Goal: Information Seeking & Learning: Check status

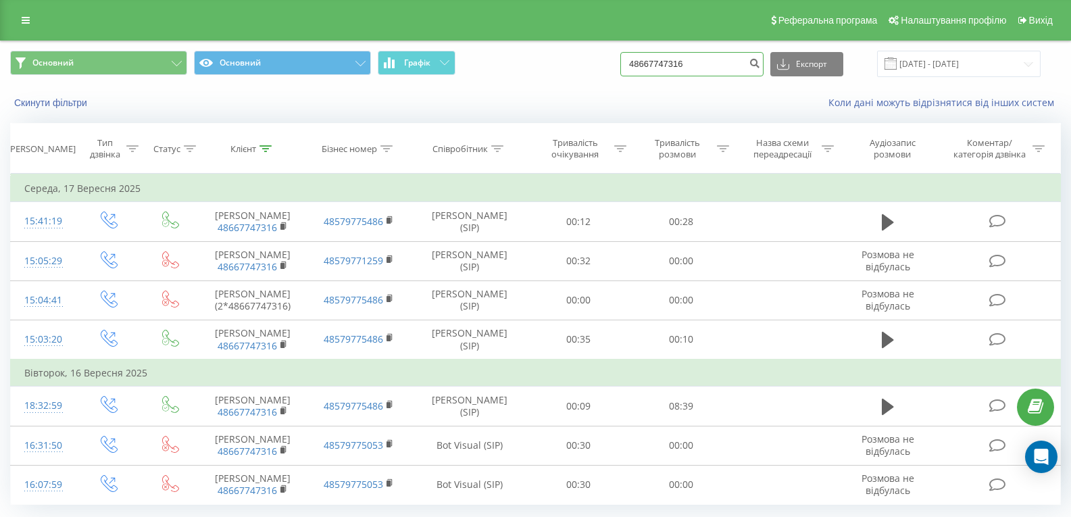
click at [698, 68] on input "48667747316" at bounding box center [691, 64] width 143 height 24
paste input "78545549"
type input "48785455496"
click at [763, 70] on button "submit" at bounding box center [754, 64] width 18 height 24
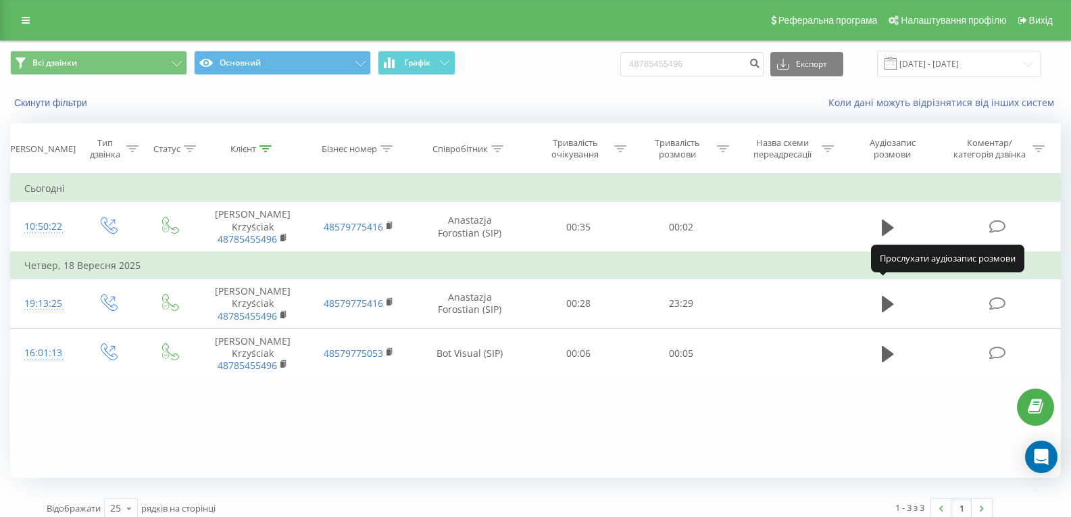
click at [884, 296] on icon at bounding box center [888, 304] width 12 height 16
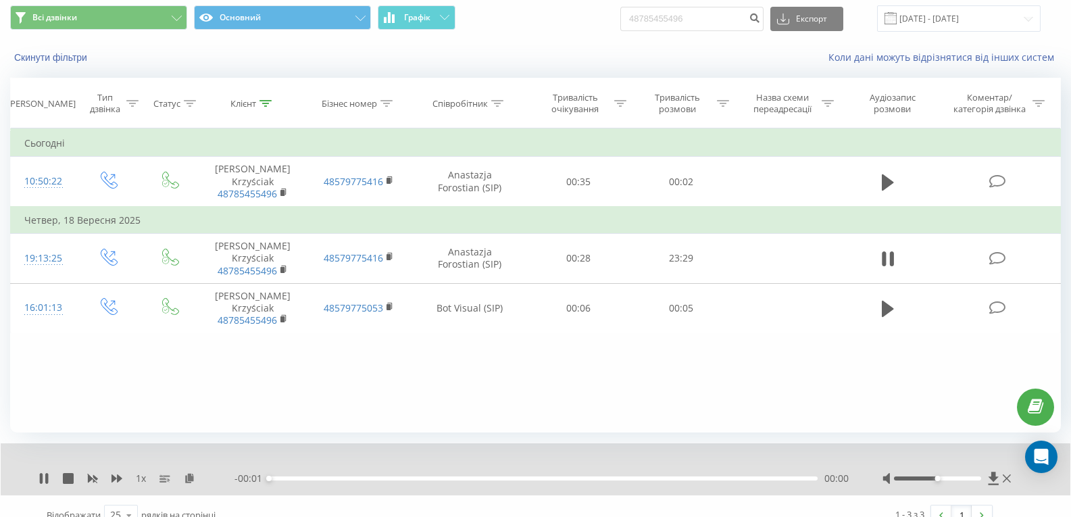
scroll to position [63, 0]
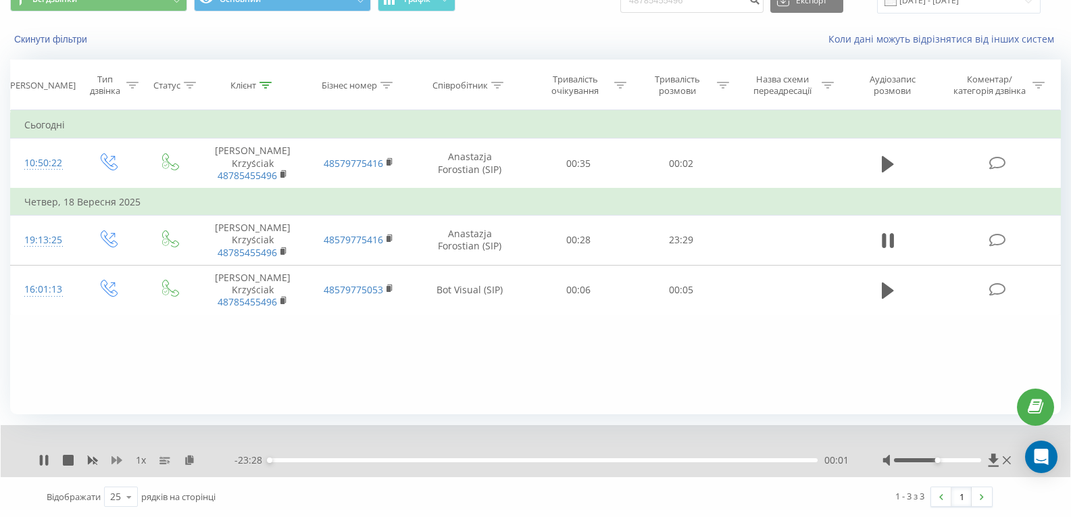
click at [120, 465] on icon at bounding box center [116, 460] width 11 height 11
click at [45, 456] on icon at bounding box center [44, 460] width 11 height 11
click at [39, 462] on icon at bounding box center [44, 460] width 11 height 11
drag, startPoint x: 940, startPoint y: 460, endPoint x: 979, endPoint y: 461, distance: 39.9
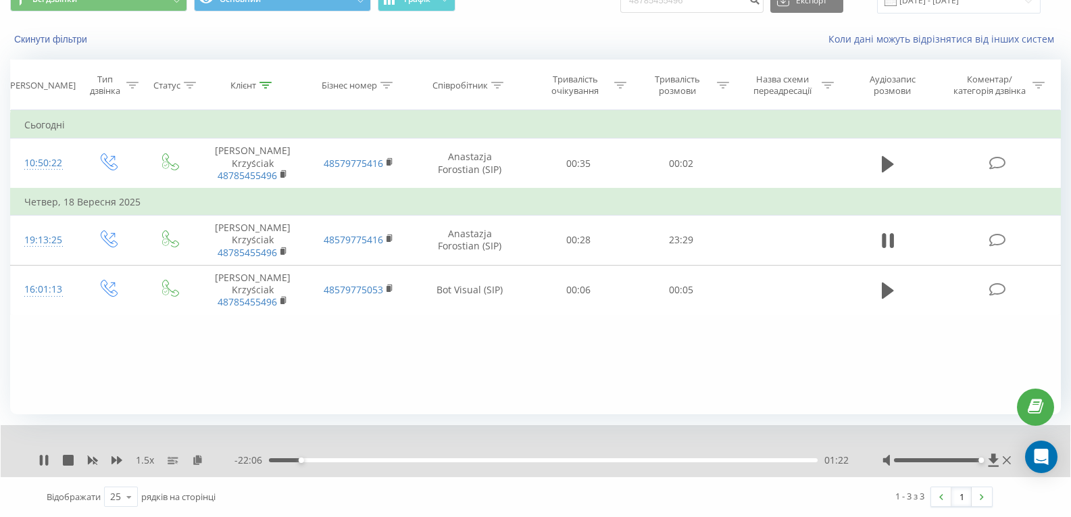
click at [979, 461] on div "Accessibility label" at bounding box center [980, 459] width 5 height 5
click at [45, 461] on icon at bounding box center [44, 460] width 11 height 11
click at [42, 464] on icon at bounding box center [44, 460] width 8 height 11
click at [117, 459] on icon at bounding box center [116, 460] width 11 height 11
click at [45, 460] on icon at bounding box center [44, 460] width 11 height 11
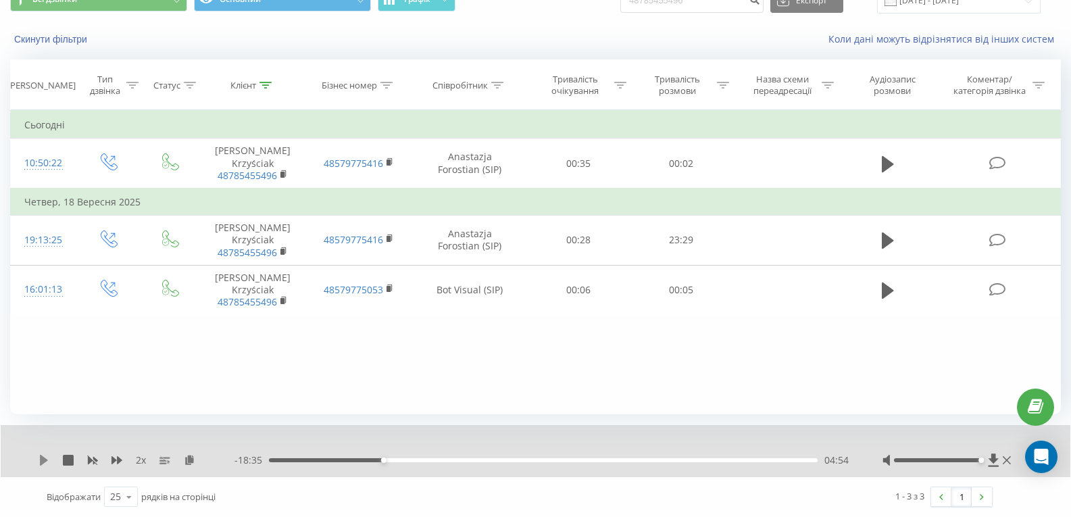
click at [45, 457] on icon at bounding box center [44, 460] width 11 height 11
click at [46, 459] on icon at bounding box center [44, 460] width 8 height 11
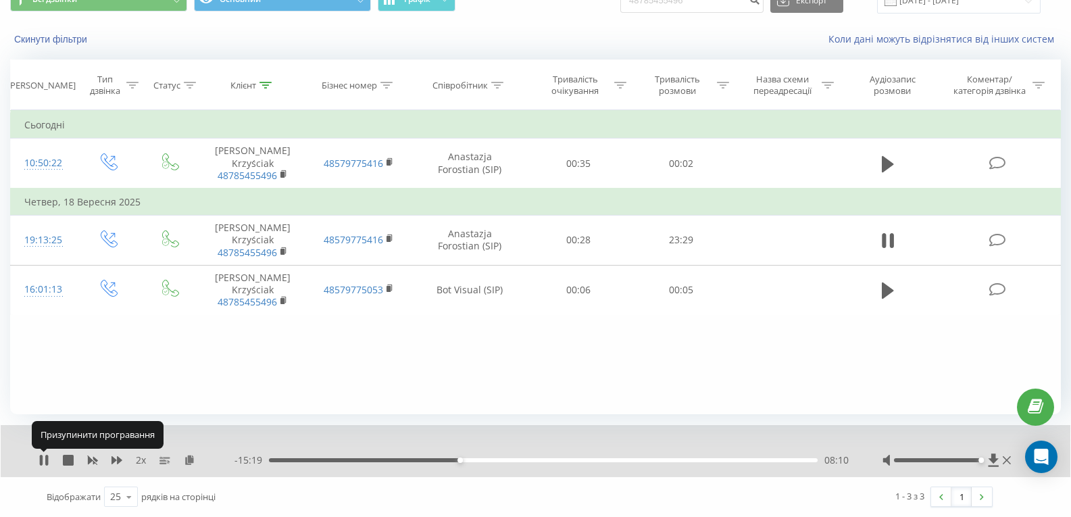
click at [46, 459] on icon at bounding box center [46, 460] width 3 height 11
click at [41, 461] on icon at bounding box center [44, 460] width 8 height 11
click at [44, 461] on icon at bounding box center [44, 460] width 11 height 11
click at [43, 459] on icon at bounding box center [44, 460] width 8 height 11
click at [47, 462] on icon at bounding box center [46, 460] width 3 height 11
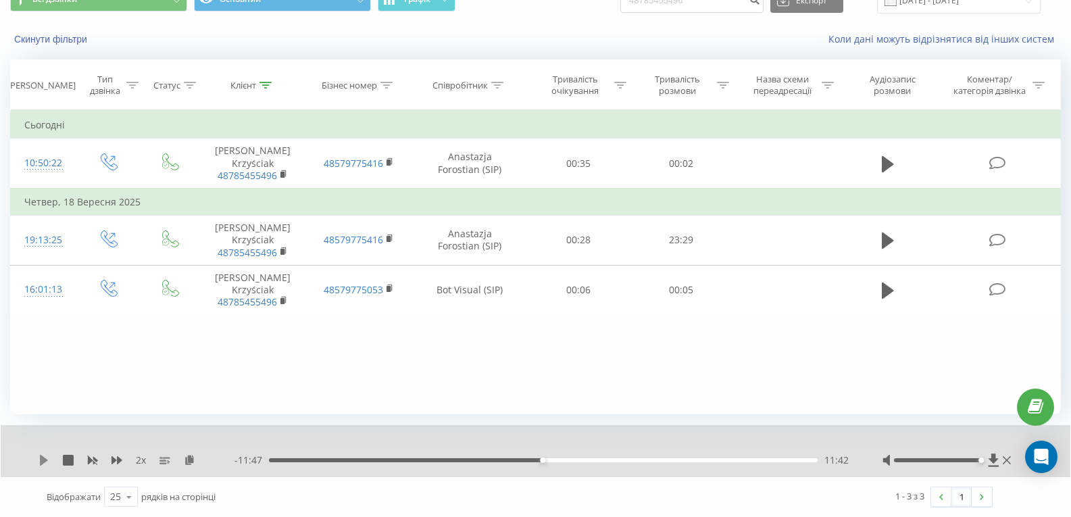
click at [45, 458] on icon at bounding box center [44, 460] width 8 height 11
click at [653, 461] on div "00:00" at bounding box center [543, 460] width 549 height 4
click at [663, 459] on div "16:31" at bounding box center [543, 460] width 549 height 4
click at [671, 460] on div "16:55" at bounding box center [543, 460] width 549 height 4
click at [678, 460] on div "00:00" at bounding box center [543, 460] width 549 height 4
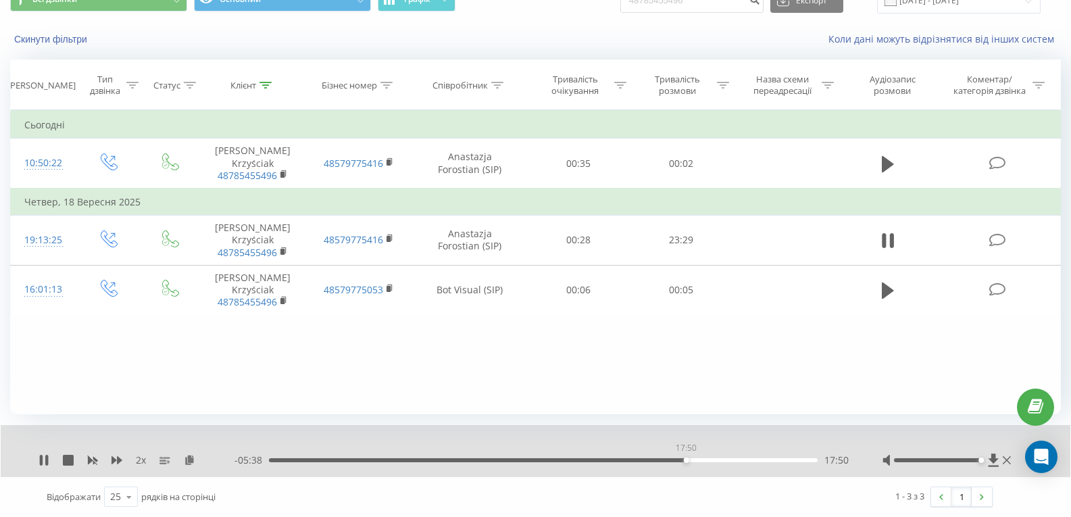
click at [686, 461] on div "17:50" at bounding box center [543, 460] width 549 height 4
click at [691, 459] on div "18:04" at bounding box center [543, 460] width 549 height 4
click at [699, 459] on div "18:06" at bounding box center [543, 460] width 549 height 4
click at [709, 461] on div "18:51" at bounding box center [543, 460] width 549 height 4
click at [718, 459] on div "19:14" at bounding box center [543, 460] width 549 height 4
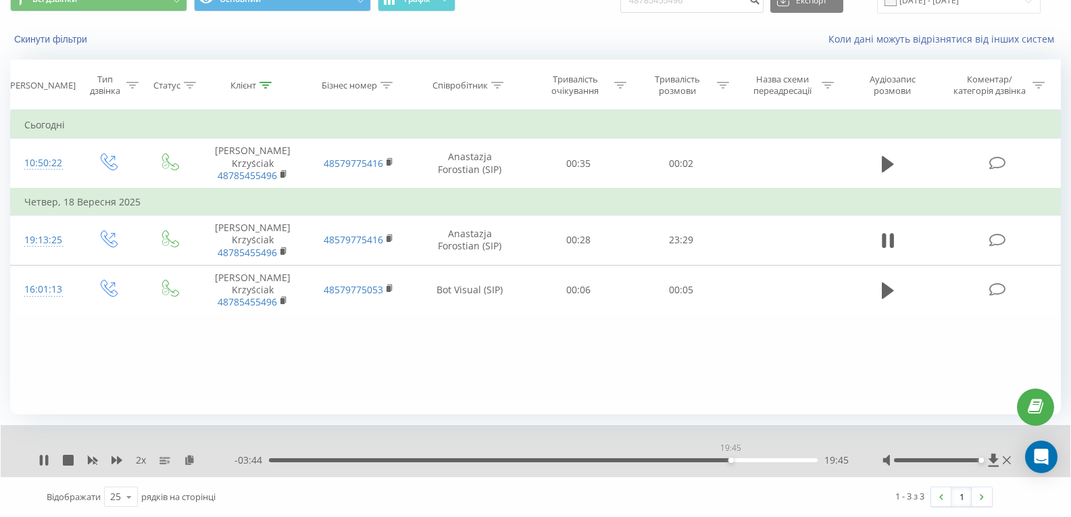
click at [730, 460] on div "19:45" at bounding box center [543, 460] width 549 height 4
click at [745, 459] on div "19:58" at bounding box center [543, 460] width 549 height 4
click at [738, 458] on div "20:06" at bounding box center [543, 460] width 549 height 4
click at [43, 463] on icon at bounding box center [41, 460] width 3 height 11
click at [43, 460] on icon at bounding box center [44, 460] width 8 height 11
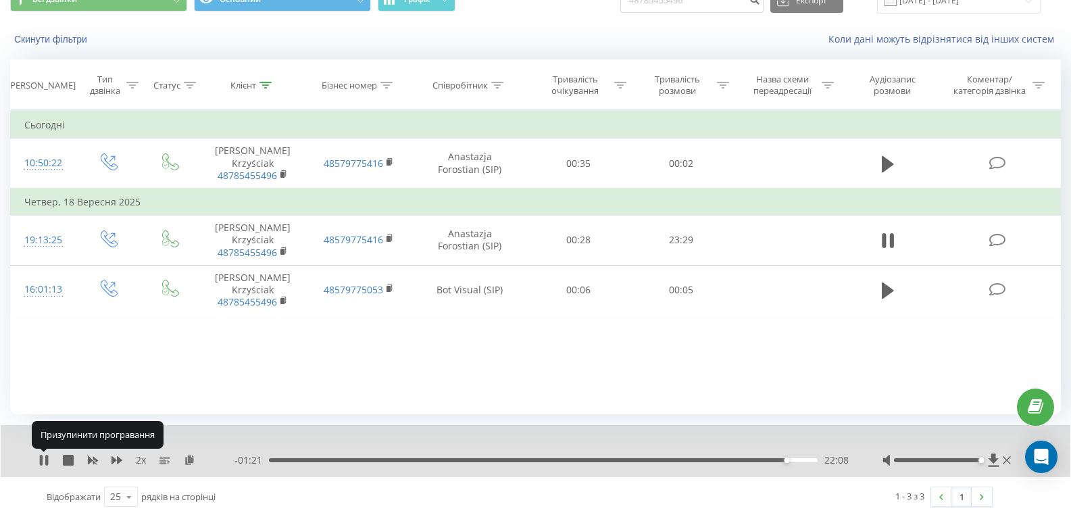
click at [43, 460] on icon at bounding box center [44, 460] width 11 height 11
click at [45, 461] on icon at bounding box center [44, 460] width 8 height 11
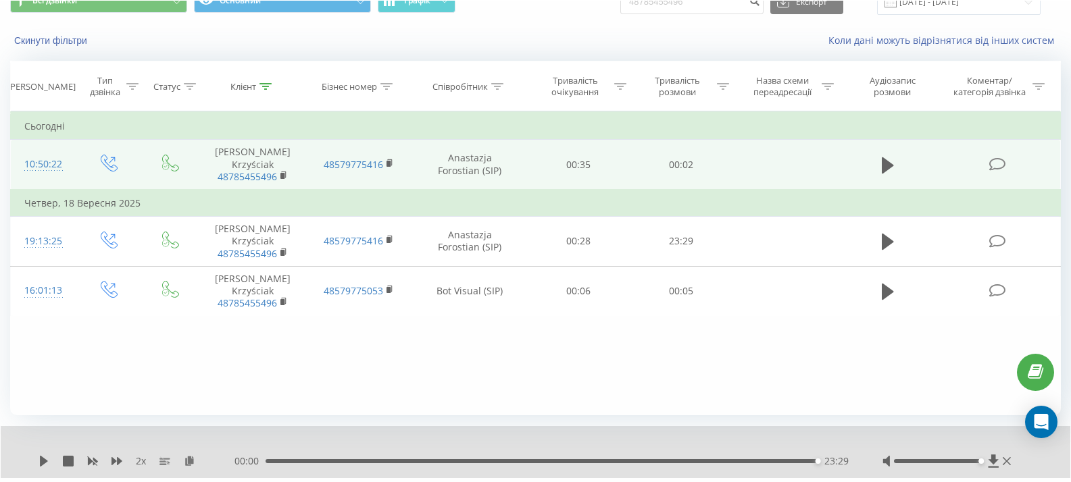
scroll to position [62, 0]
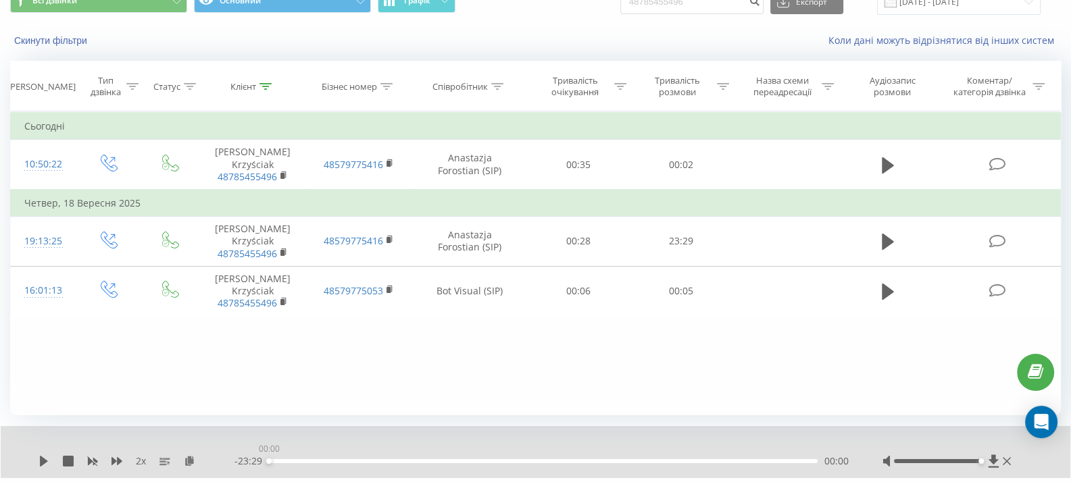
drag, startPoint x: 816, startPoint y: 462, endPoint x: 224, endPoint y: 458, distance: 592.4
click at [224, 458] on div "2 x - 23:29 00:00 00:00" at bounding box center [526, 462] width 975 height 14
click at [118, 462] on icon at bounding box center [116, 461] width 11 height 8
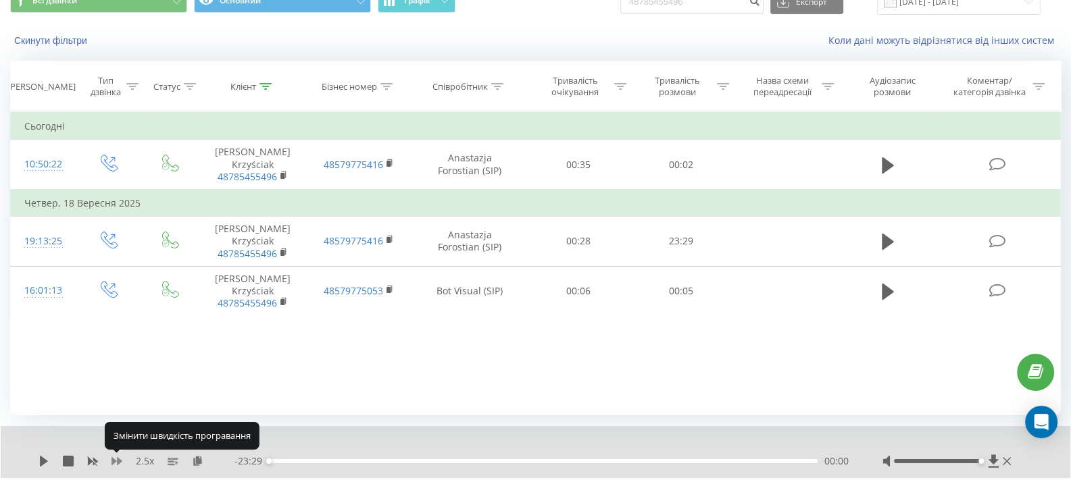
click at [118, 462] on icon at bounding box center [116, 461] width 11 height 8
click at [44, 457] on icon at bounding box center [44, 461] width 11 height 11
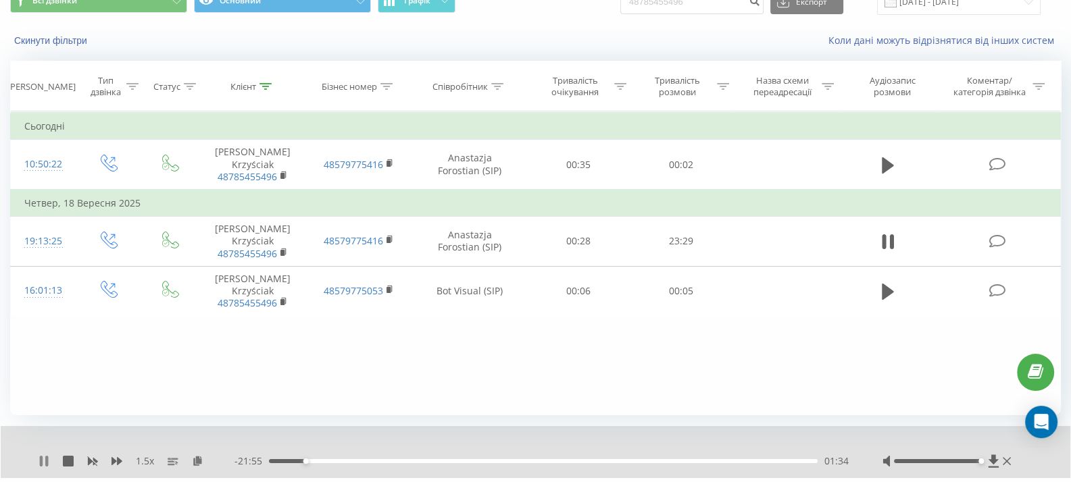
click at [44, 463] on icon at bounding box center [44, 461] width 11 height 11
click at [41, 465] on icon at bounding box center [44, 461] width 8 height 11
click at [41, 461] on icon at bounding box center [41, 461] width 3 height 11
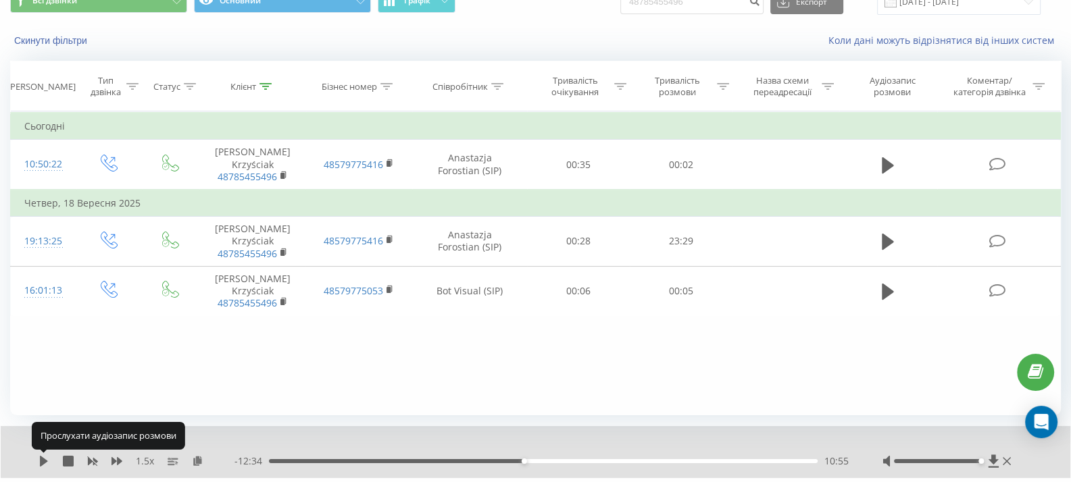
click at [41, 461] on icon at bounding box center [44, 461] width 8 height 11
click at [684, 459] on div "- 12:31 10:58 10:58" at bounding box center [541, 462] width 614 height 14
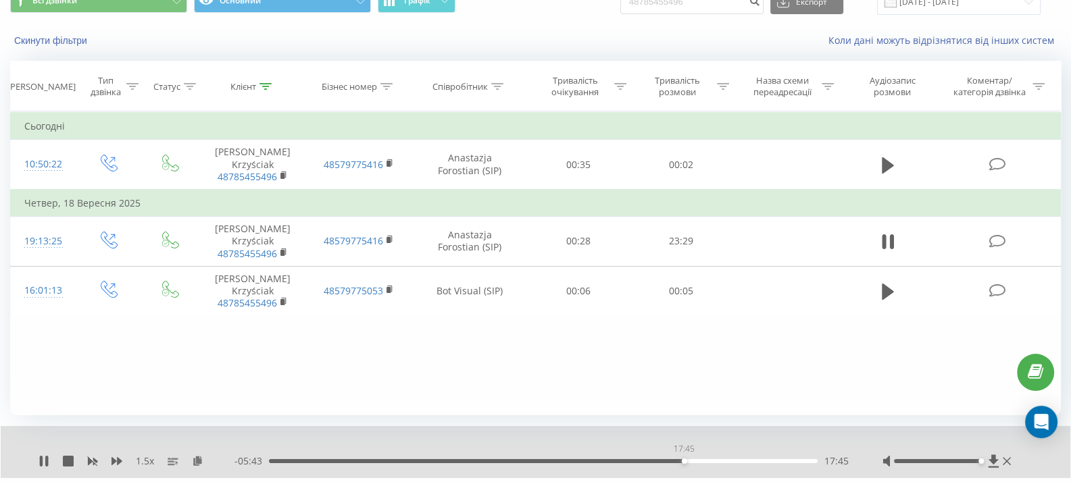
click at [684, 459] on div "17:45" at bounding box center [543, 461] width 549 height 4
click at [752, 460] on div "17:49" at bounding box center [543, 461] width 549 height 4
click at [760, 460] on div "20:43" at bounding box center [543, 461] width 549 height 4
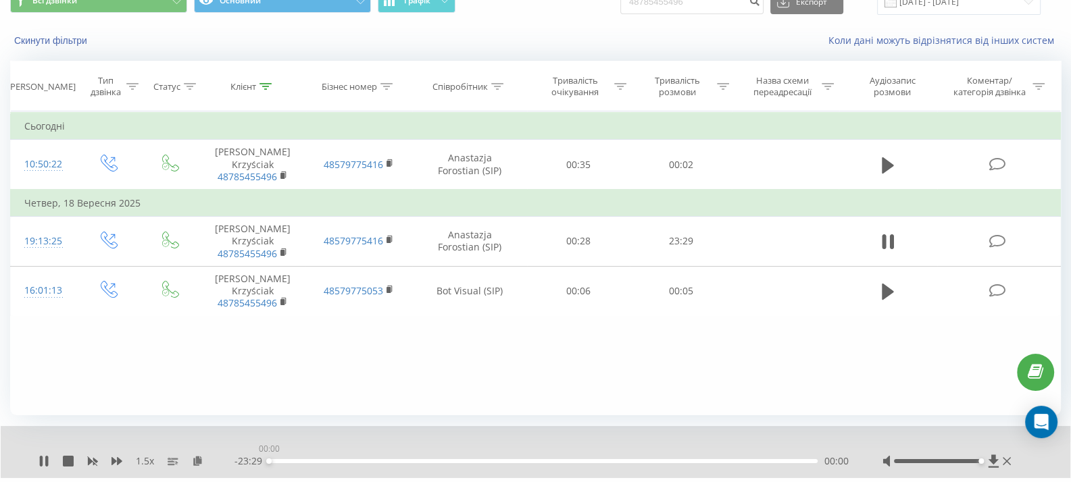
click at [766, 461] on div "00:00" at bounding box center [543, 461] width 549 height 4
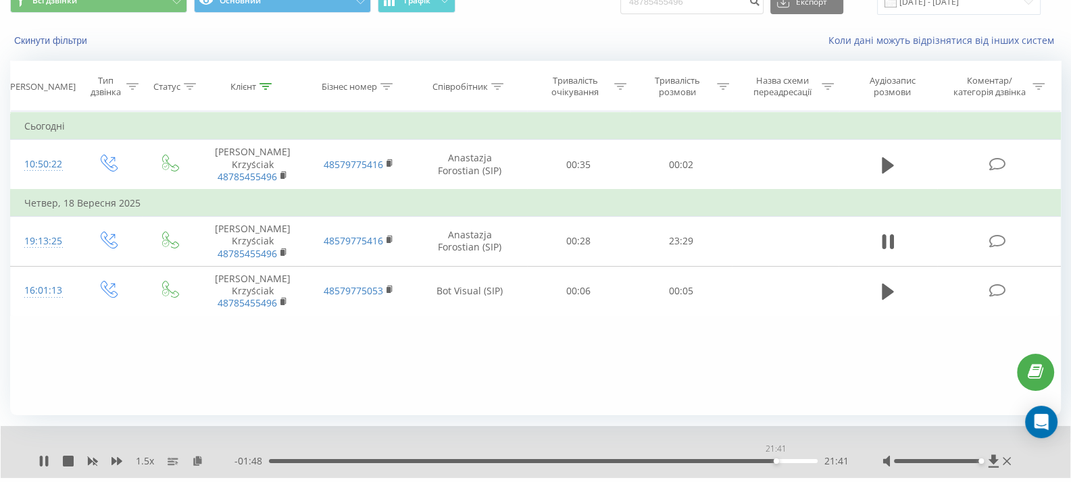
click at [775, 461] on div "21:41" at bounding box center [543, 461] width 549 height 4
click at [43, 461] on icon at bounding box center [41, 461] width 3 height 11
